Goal: Complete application form: Complete application form

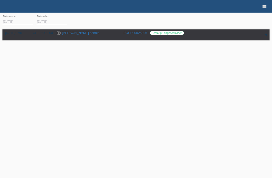
click at [269, 6] on link "menu" at bounding box center [265, 6] width 10 height 3
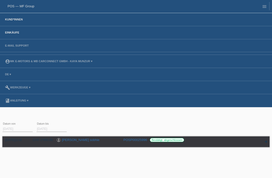
click at [18, 19] on link "Kund*innen" at bounding box center [14, 19] width 23 height 3
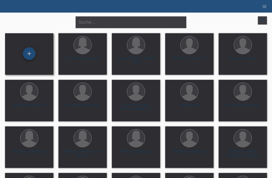
click at [29, 48] on div "+" at bounding box center [29, 53] width 13 height 13
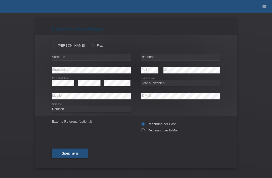
click at [51, 43] on icon at bounding box center [51, 43] width 0 height 0
click at [53, 45] on input "Herr" at bounding box center [53, 45] width 3 height 3
radio input "true"
click at [163, 57] on input "text" at bounding box center [180, 57] width 79 height 6
type input "Durakovic"
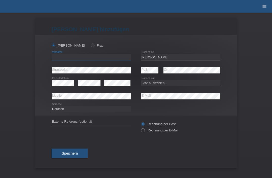
click at [85, 59] on input "text" at bounding box center [91, 57] width 79 height 6
type input "alen"
click at [167, 84] on select "Bitte auswählen... Schweiz Deutschland Liechtenstein Österreich ------------ Af…" at bounding box center [180, 83] width 79 height 6
select select "CH"
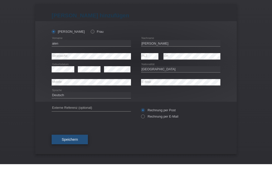
click at [62, 149] on button "Speichern" at bounding box center [70, 154] width 36 height 10
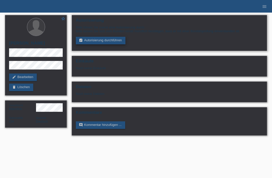
click at [98, 43] on link "assignment_turned_in Autorisierung durchführen" at bounding box center [101, 41] width 50 height 8
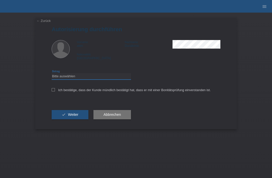
click at [57, 79] on select "Bitte auswählen CHF 1.00 - CHF 499.00 CHF 500.00 - CHF 1'999.00 CHF 2'000.00 - …" at bounding box center [91, 76] width 79 height 6
select select "3"
click at [52, 95] on div "Ich bestätige, dass der Kunde mündlich bestätigt hat, dass er mit einer Bonität…" at bounding box center [136, 91] width 169 height 17
click at [52, 91] on icon at bounding box center [53, 89] width 3 height 3
click at [52, 91] on input "Ich bestätige, dass der Kunde mündlich bestätigt hat, dass er mit einer Bonität…" at bounding box center [53, 89] width 3 height 3
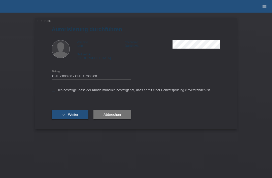
checkbox input "true"
click at [62, 117] on icon "check" at bounding box center [64, 115] width 4 height 4
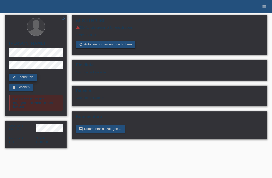
click at [23, 77] on link "edit Bearbeiten" at bounding box center [23, 78] width 28 height 8
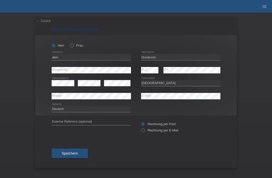
select select "CH"
click at [76, 154] on span "Speichern" at bounding box center [70, 154] width 16 height 4
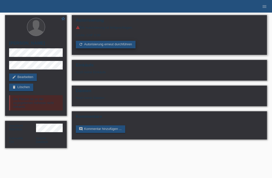
click at [111, 48] on link "refresh Autorisierung erneut durchführen" at bounding box center [106, 45] width 60 height 8
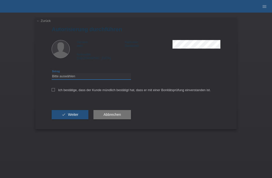
click at [97, 77] on select "Bitte auswählen CHF 1.00 - CHF 499.00 CHF 500.00 - CHF 1'999.00 CHF 2'000.00 - …" at bounding box center [91, 76] width 79 height 6
select select "3"
click at [51, 91] on div "← Zurück Autorisierung durchführen Vorname alen Nachname Durakovic Nationalität…" at bounding box center [136, 74] width 202 height 112
click at [55, 90] on label "Ich bestätige, dass der Kunde mündlich bestätigt hat, dass er mit einer Bonität…" at bounding box center [131, 90] width 159 height 4
click at [55, 90] on input "Ich bestätige, dass der Kunde mündlich bestätigt hat, dass er mit einer Bonität…" at bounding box center [53, 89] width 3 height 3
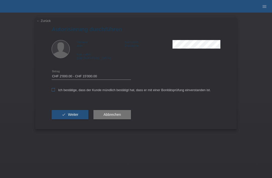
checkbox input "true"
click at [71, 117] on span "Weiter" at bounding box center [73, 115] width 10 height 4
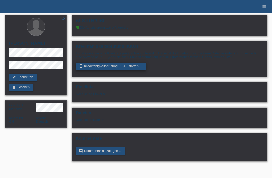
click at [128, 70] on link "perm_device_information Kreditfähigkeitsprüfung (KKG) starten ..." at bounding box center [111, 67] width 70 height 8
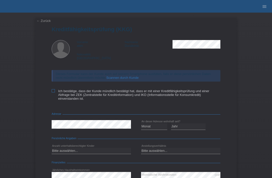
click at [52, 92] on icon at bounding box center [53, 90] width 3 height 3
click at [52, 92] on input "Ich bestätige, dass der Kunde mündlich bestätigt hat, dass er mit einer Kreditf…" at bounding box center [53, 90] width 3 height 3
checkbox input "true"
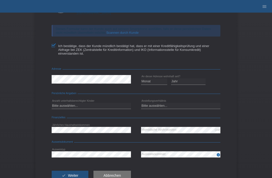
scroll to position [47, 0]
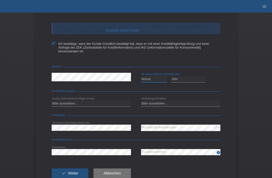
click at [157, 82] on select "Monat 01 02 03 04 05 06 07 08 09 10" at bounding box center [154, 79] width 26 height 6
select select "01"
click at [193, 81] on select "Jahr 2025 2024 2023 2022 2021 2020 2019 2018 2017 2016 2015 2014 2013 2012 2011…" at bounding box center [188, 79] width 35 height 6
select select "2017"
click at [103, 107] on select "Bitte auswählen... 0 1 2 3 4 5 6 7 8 9" at bounding box center [91, 104] width 79 height 6
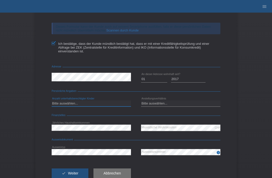
select select "0"
click at [182, 106] on select "Bitte auswählen... Unbefristet Befristet Lehrling/Student Pensioniert Nicht arb…" at bounding box center [180, 104] width 79 height 6
select select "UNLIMITED"
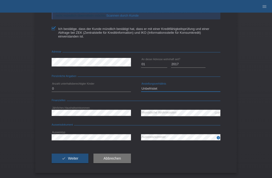
scroll to position [67, 0]
click at [77, 155] on button "check Weiter" at bounding box center [70, 159] width 37 height 10
